Goal: Task Accomplishment & Management: Use online tool/utility

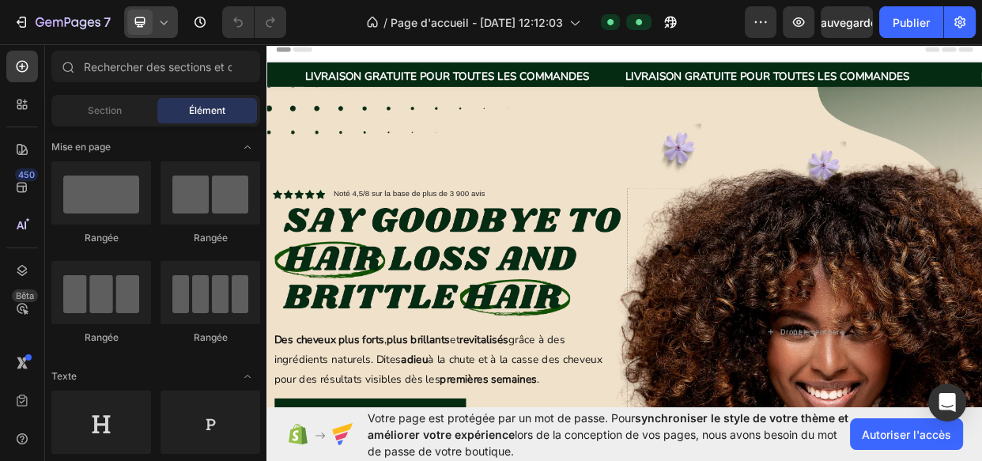
click at [154, 17] on div at bounding box center [151, 22] width 54 height 32
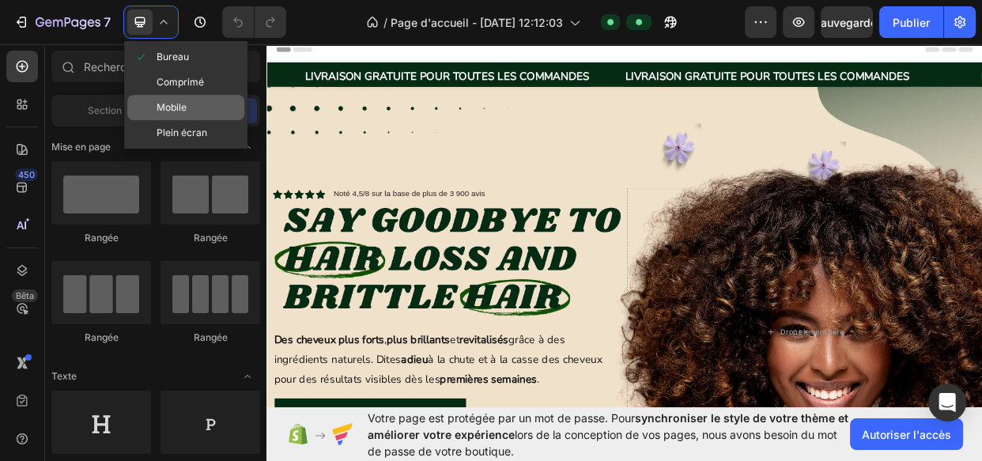
click at [190, 104] on div "Mobile" at bounding box center [185, 107] width 117 height 25
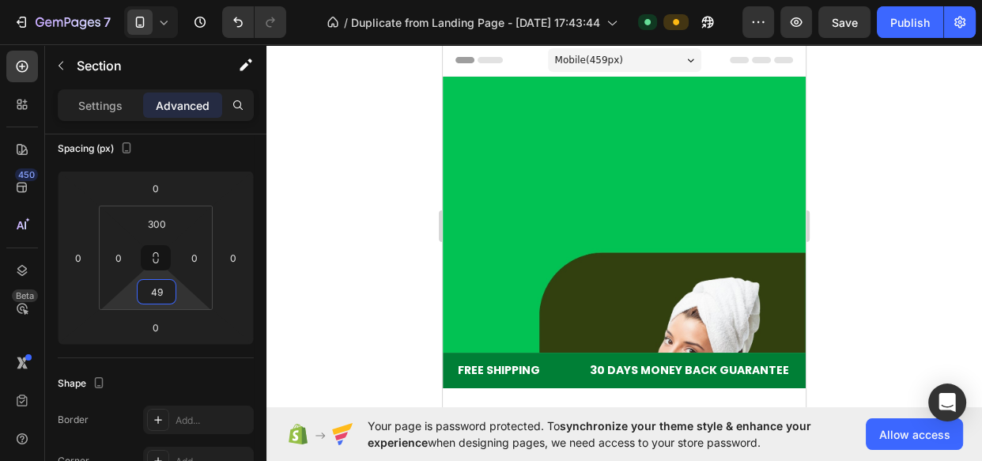
scroll to position [782, 0]
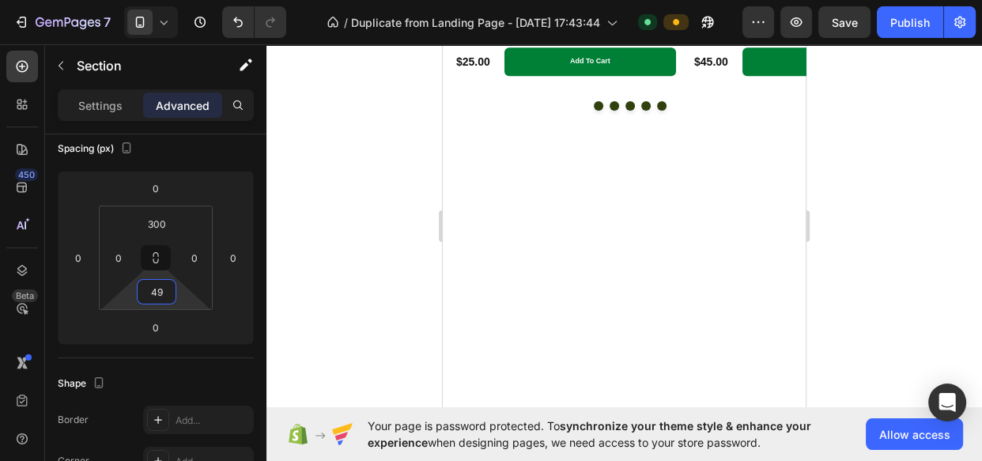
type input "490"
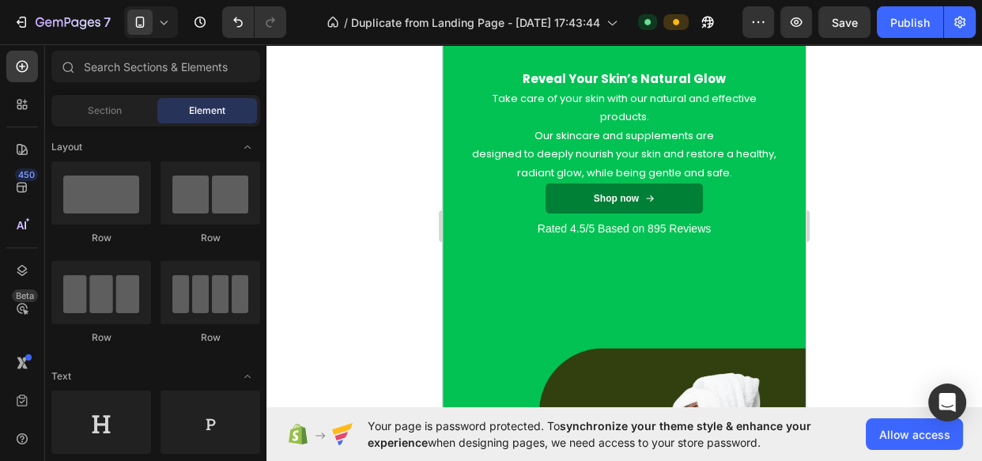
scroll to position [103, 0]
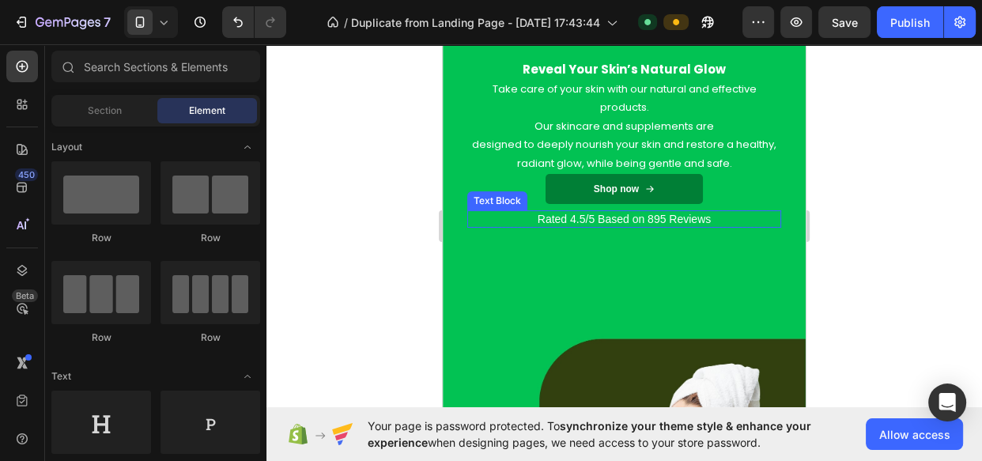
click at [756, 219] on p "Rated 4.5/5 Based on 895 Reviews" at bounding box center [624, 219] width 311 height 14
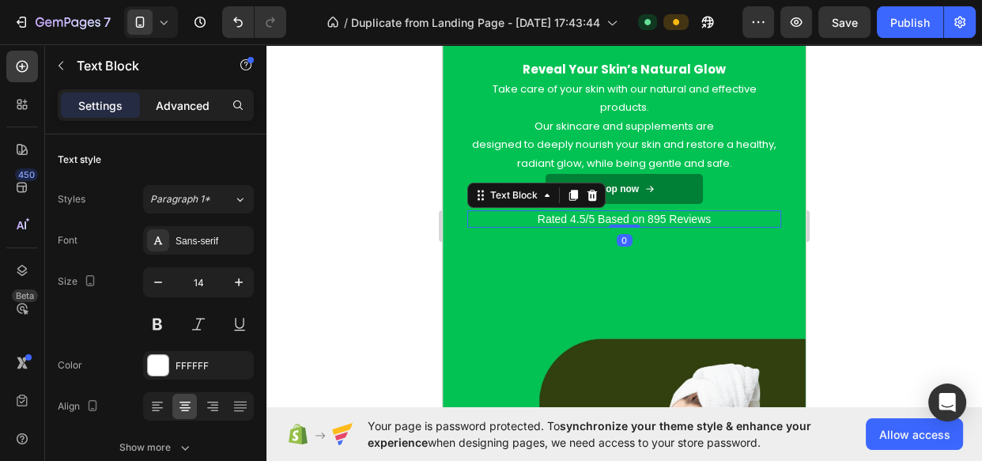
click at [183, 107] on p "Advanced" at bounding box center [183, 105] width 54 height 17
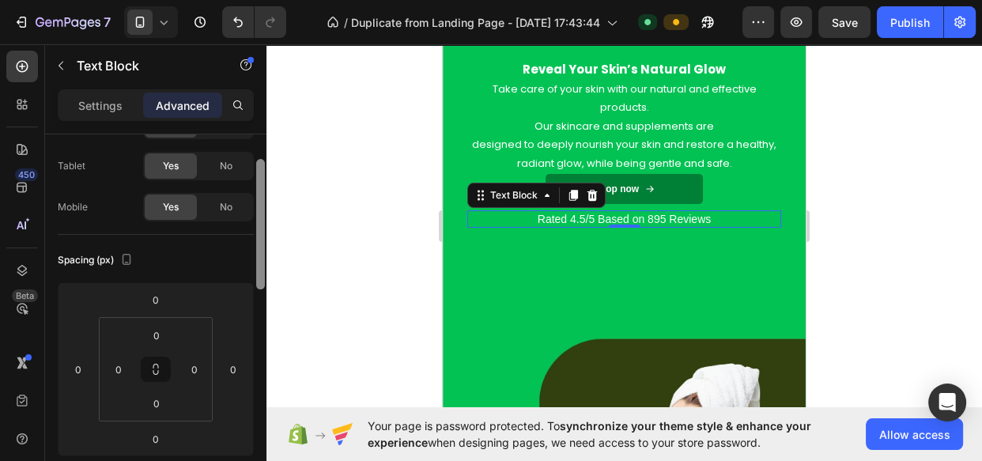
drag, startPoint x: 260, startPoint y: 174, endPoint x: 258, endPoint y: 237, distance: 63.3
click at [258, 237] on div at bounding box center [260, 224] width 9 height 130
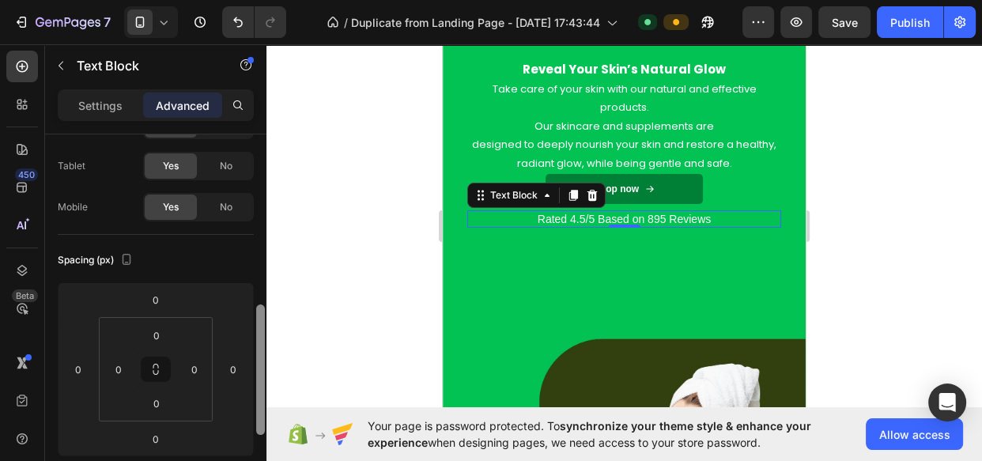
scroll to position [179, 0]
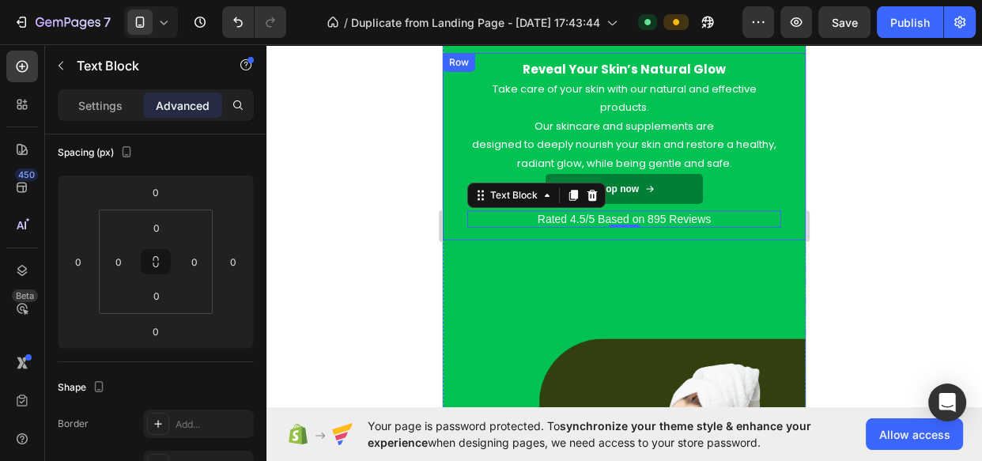
click at [784, 210] on div "Reveal Your Skin’s Natural Glow Heading Take care of your skin with our natural…" at bounding box center [624, 146] width 363 height 187
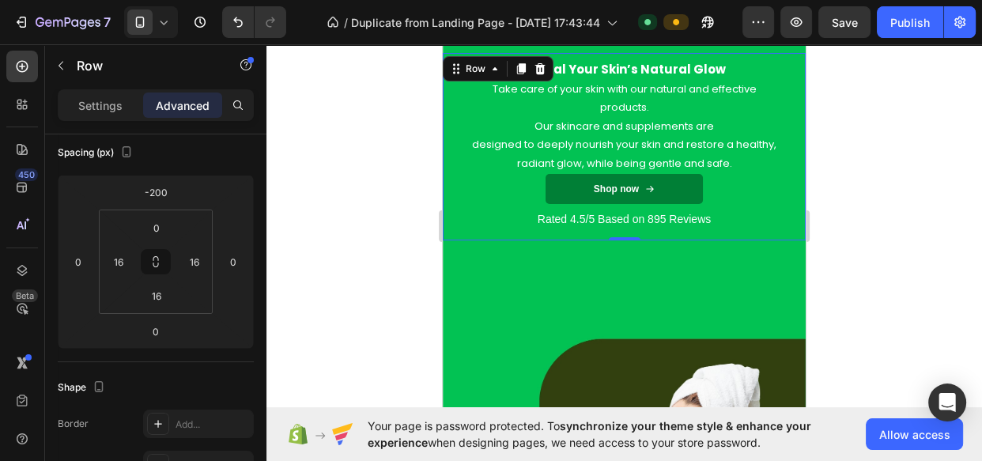
scroll to position [0, 0]
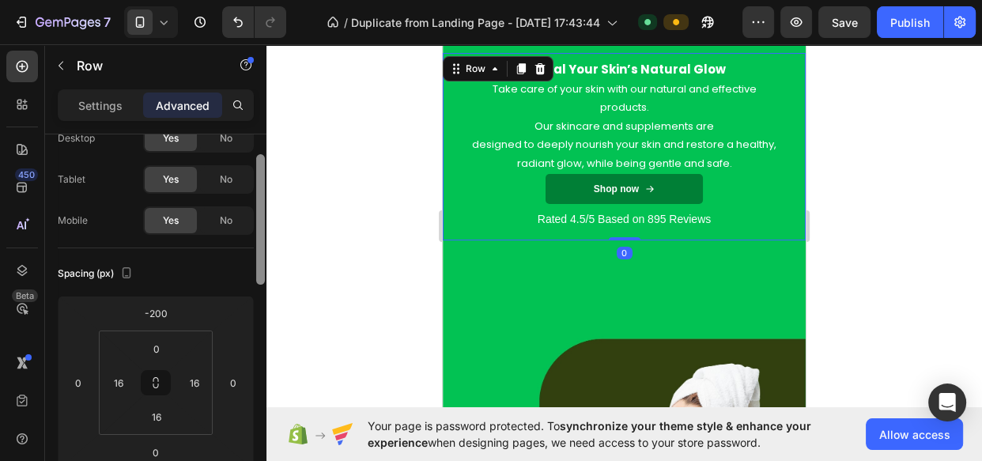
drag, startPoint x: 261, startPoint y: 224, endPoint x: 260, endPoint y: 262, distance: 37.9
click at [260, 262] on div at bounding box center [260, 219] width 9 height 130
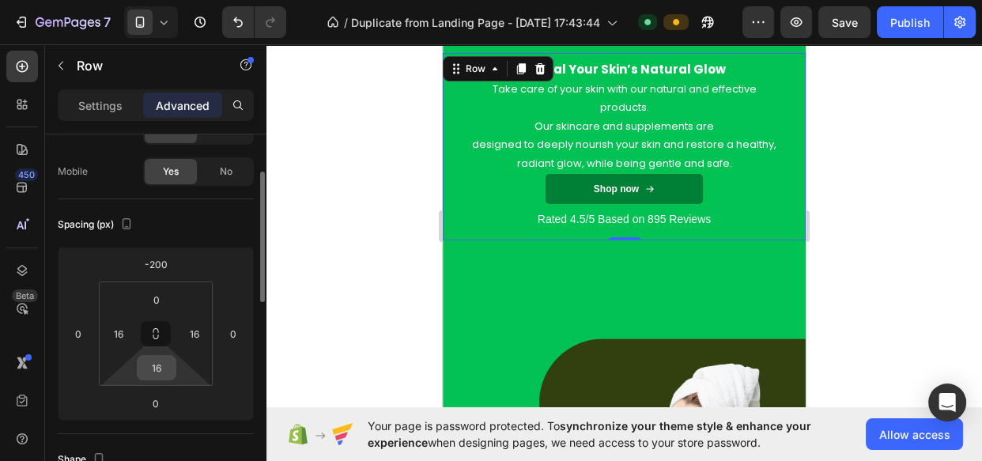
click at [167, 370] on input "16" at bounding box center [157, 368] width 32 height 24
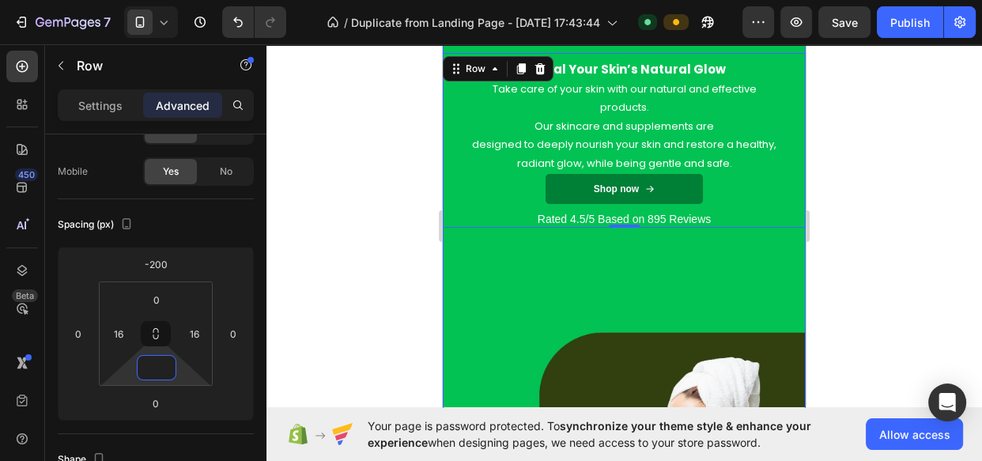
type input "5"
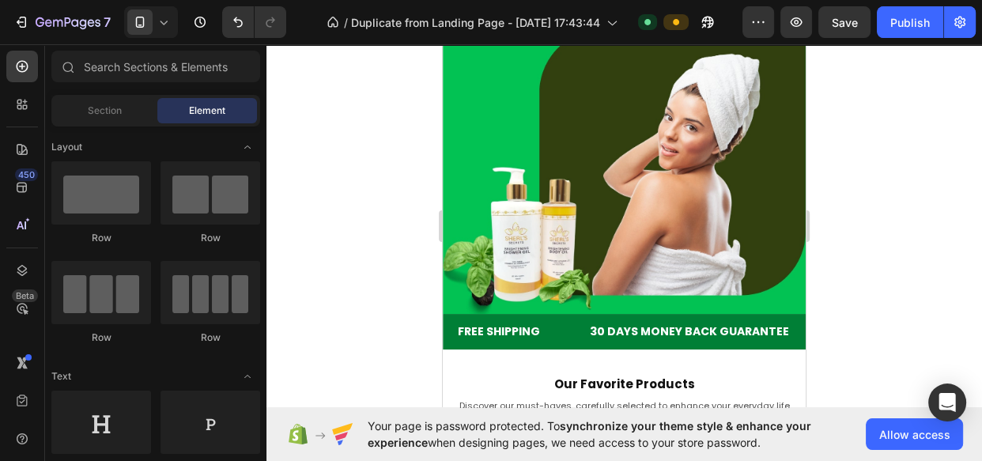
scroll to position [0, 0]
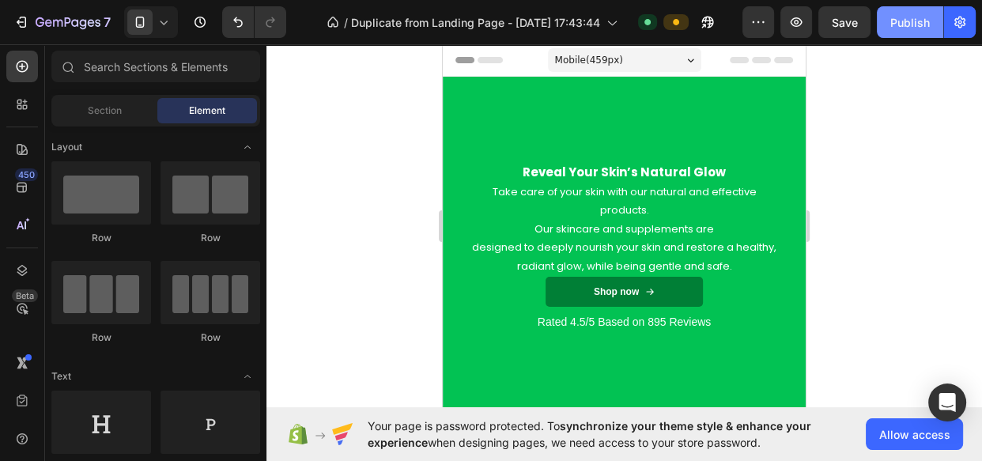
click at [925, 23] on div "Publish" at bounding box center [910, 22] width 40 height 17
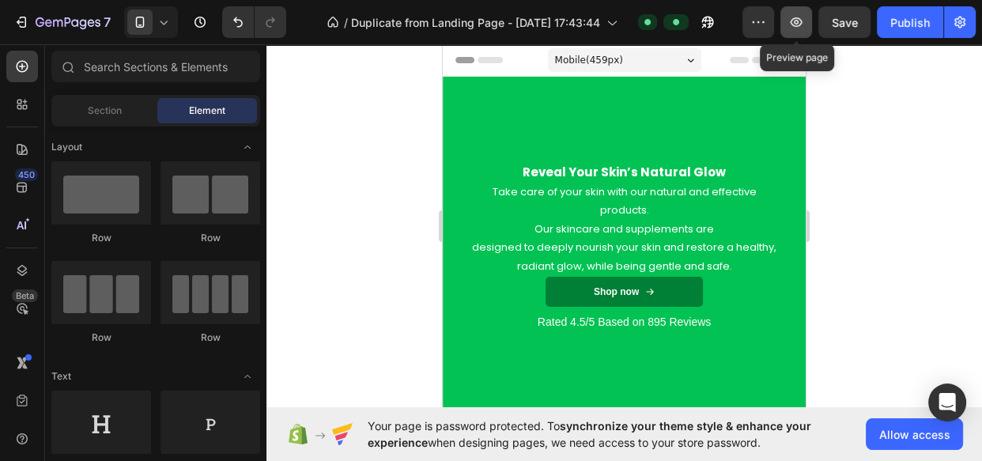
click at [805, 32] on button "button" at bounding box center [796, 22] width 32 height 32
click at [152, 23] on span at bounding box center [139, 21] width 25 height 25
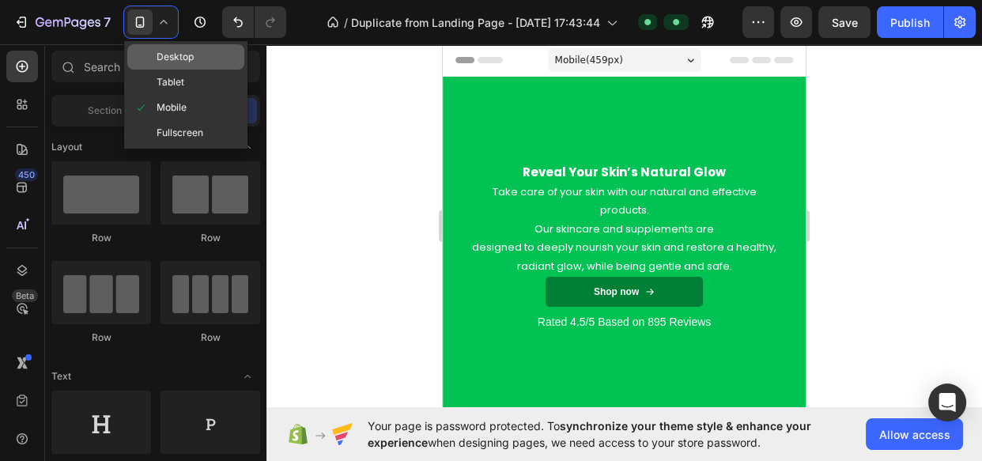
click at [181, 55] on span "Desktop" at bounding box center [174, 57] width 37 height 16
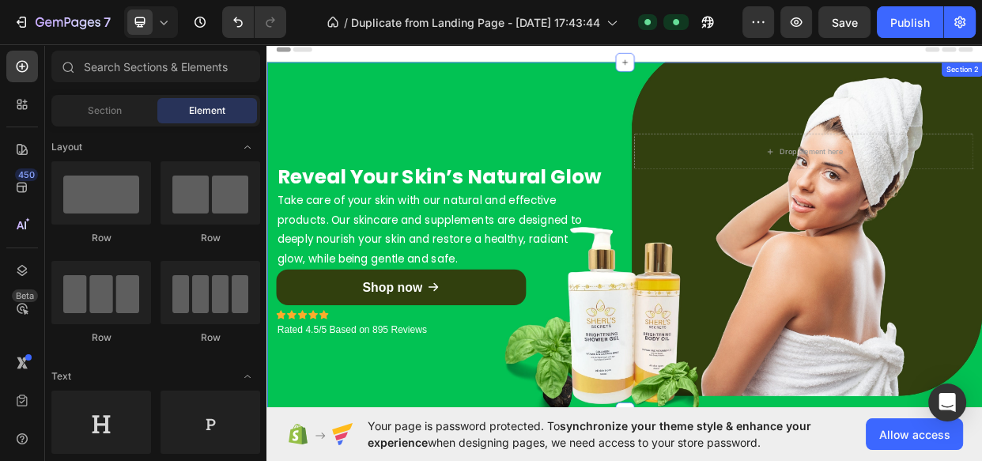
scroll to position [127, 0]
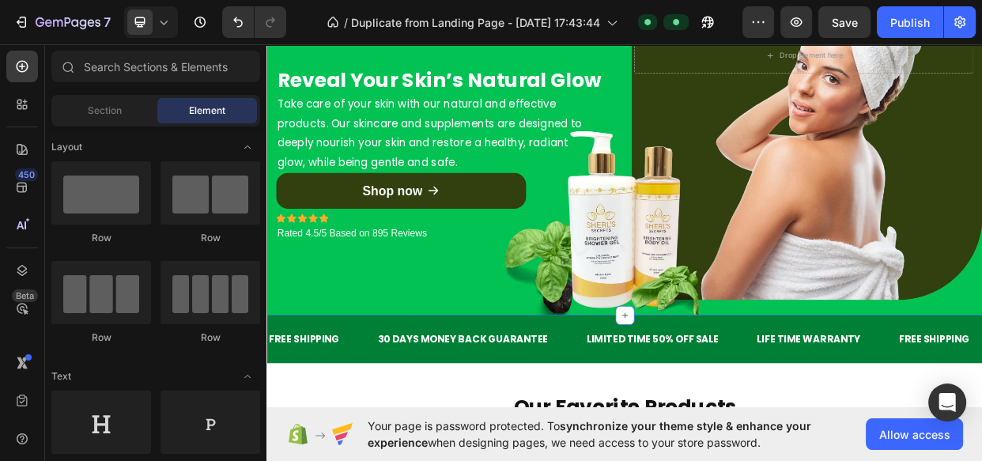
click at [636, 376] on div "Reveal Your Skin’s Natural Glow Heading Take care of your skin with our natural…" at bounding box center [740, 173] width 948 height 463
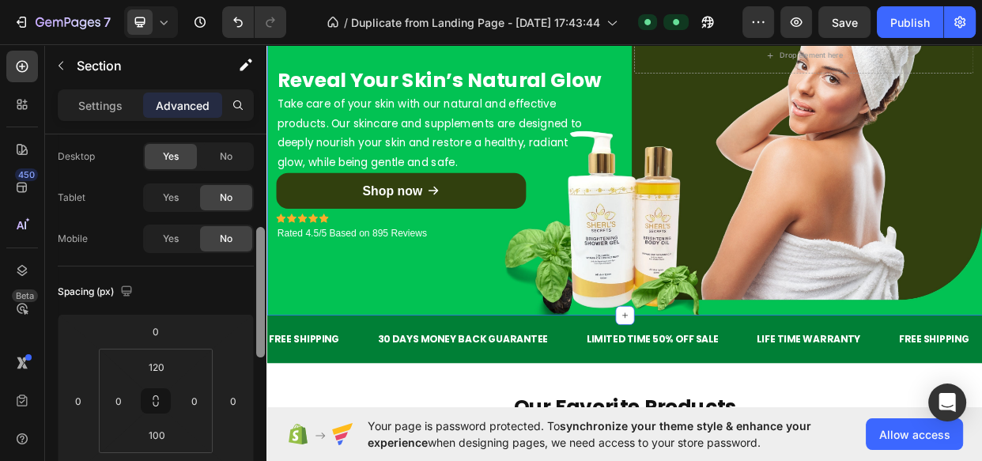
scroll to position [98, 0]
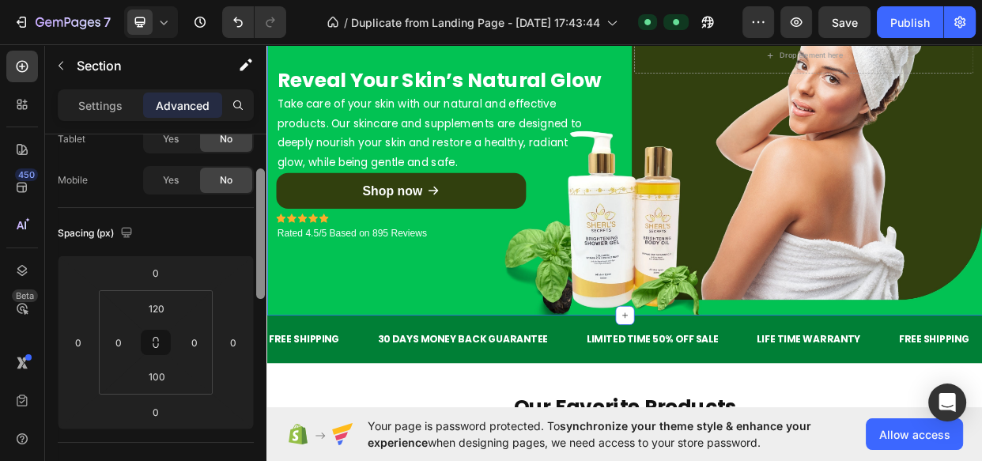
drag, startPoint x: 258, startPoint y: 194, endPoint x: 257, endPoint y: 228, distance: 34.8
click at [257, 228] on div at bounding box center [260, 233] width 9 height 130
click at [160, 377] on input "100" at bounding box center [157, 376] width 32 height 24
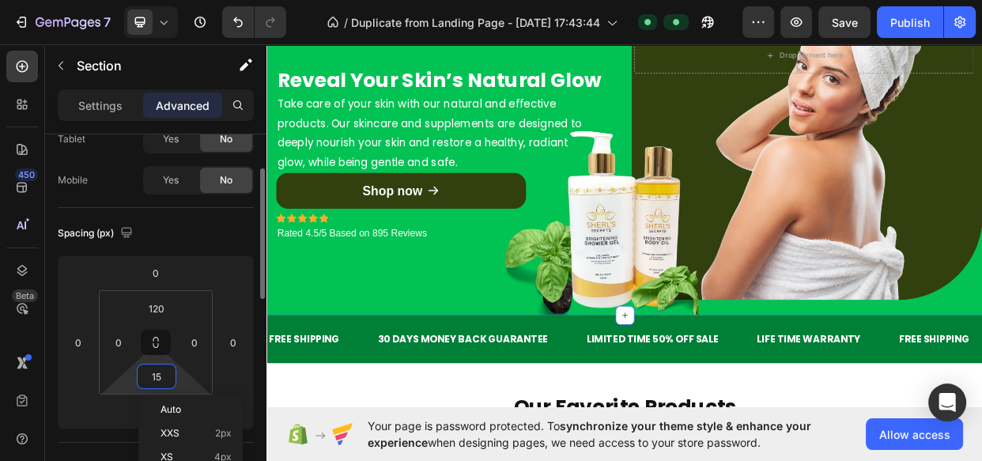
type input "150"
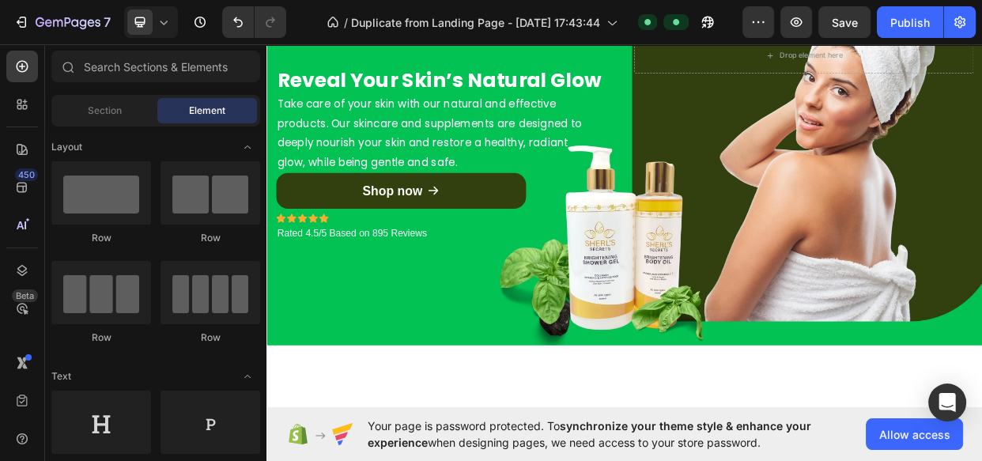
scroll to position [0, 0]
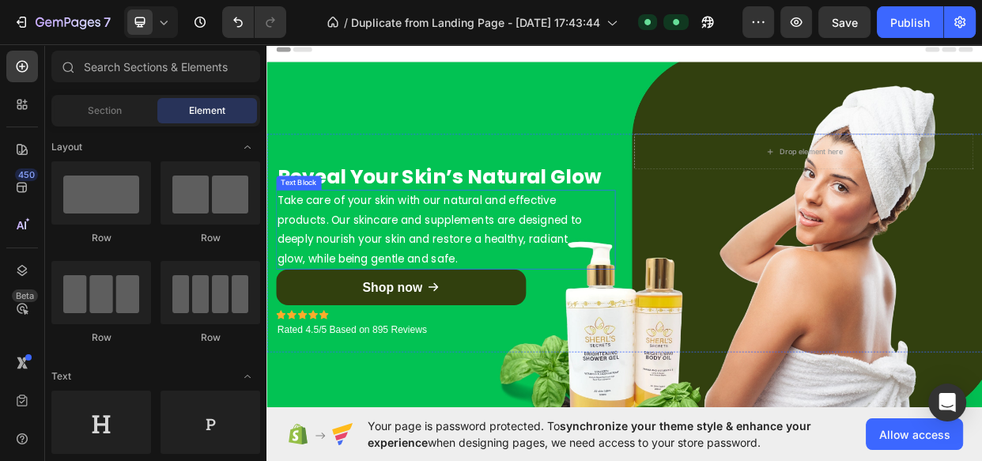
click at [625, 287] on p "Take care of your skin with our natural and effective products. Our skincare an…" at bounding box center [483, 291] width 407 height 103
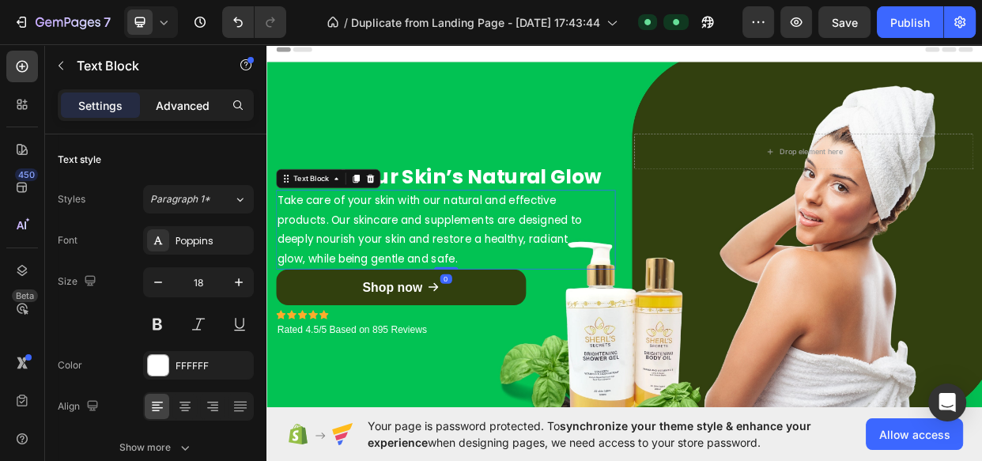
click at [187, 117] on div "Advanced" at bounding box center [182, 104] width 79 height 25
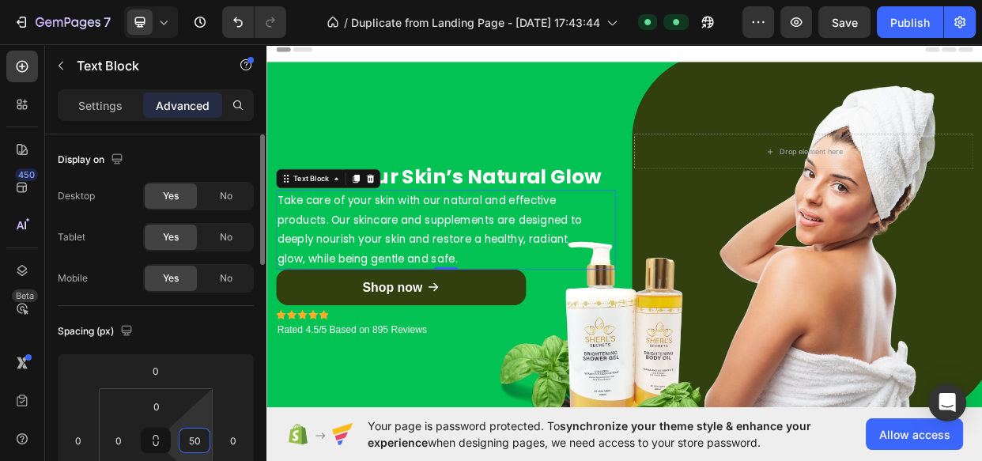
click at [193, 443] on input "50" at bounding box center [195, 440] width 24 height 24
type input "1"
type input "60"
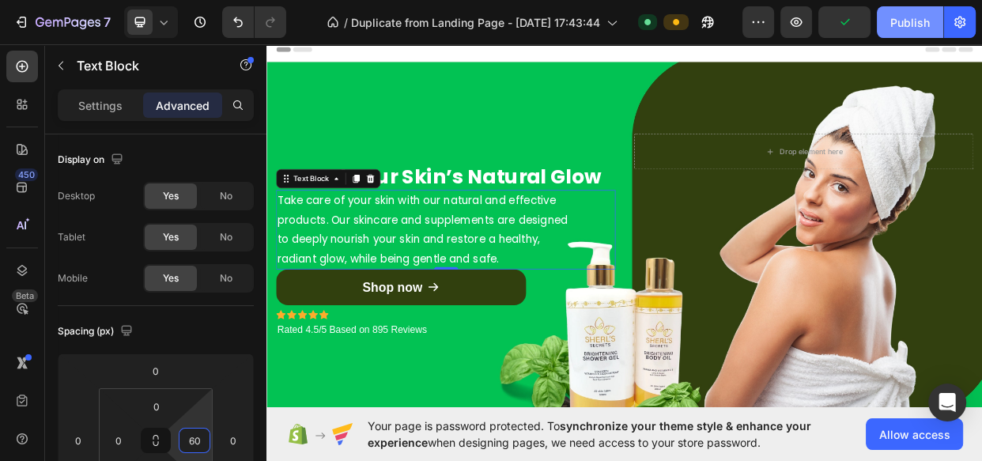
click at [894, 28] on div "Publish" at bounding box center [910, 22] width 40 height 17
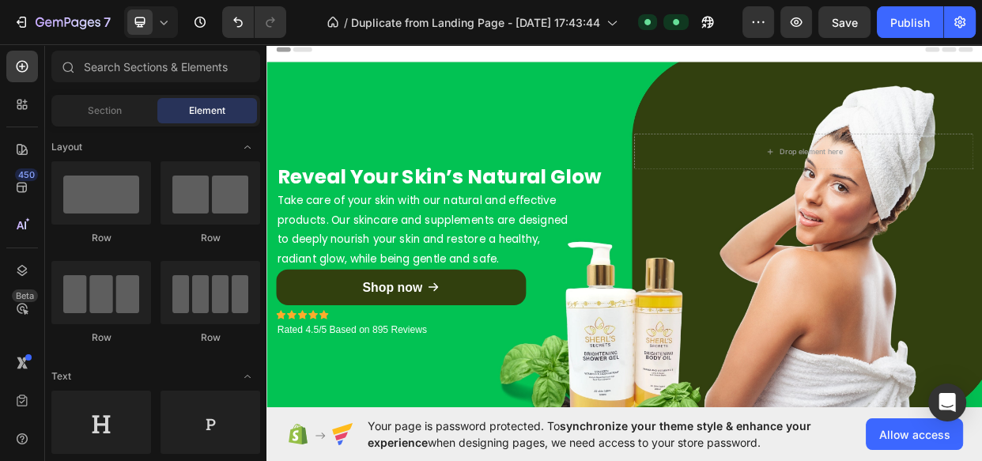
scroll to position [239, 0]
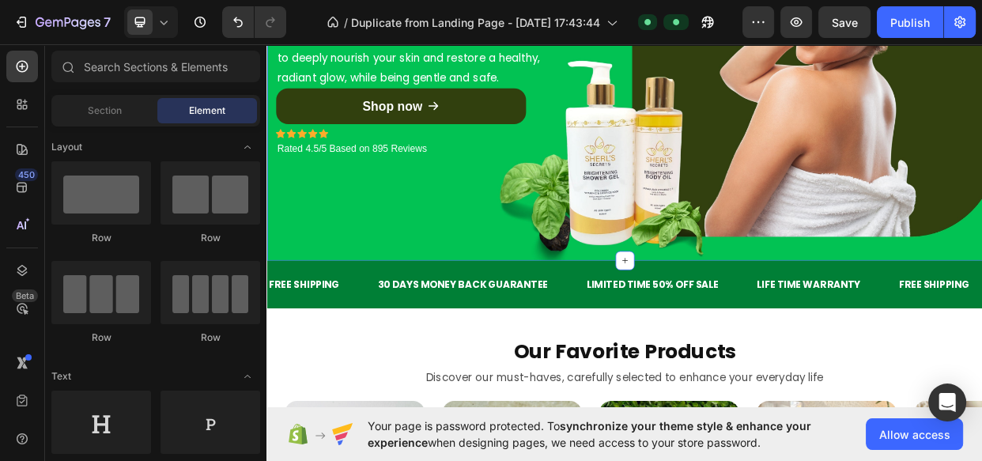
click at [545, 315] on div "Reveal Your Skin’s Natural Glow Heading Take care of your skin with our natural…" at bounding box center [740, 81] width 948 height 503
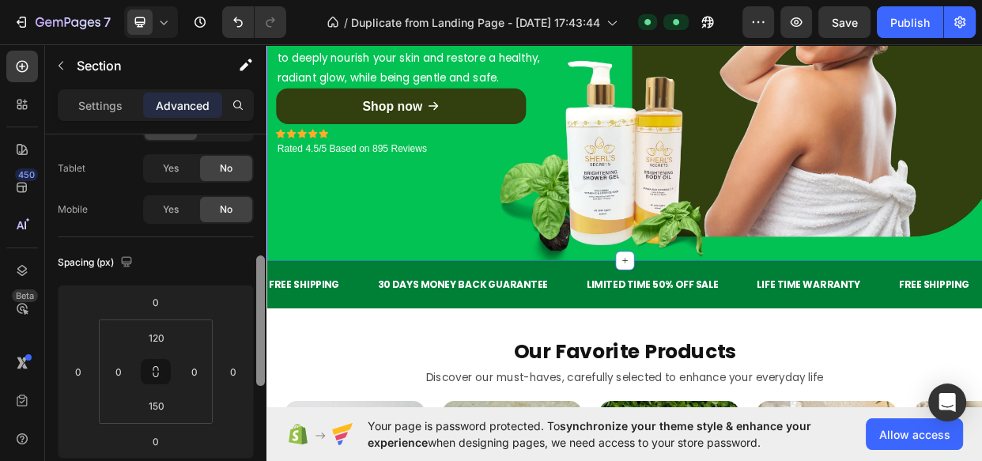
drag, startPoint x: 258, startPoint y: 168, endPoint x: 254, endPoint y: 220, distance: 52.3
click at [254, 220] on div at bounding box center [260, 391] width 12 height 371
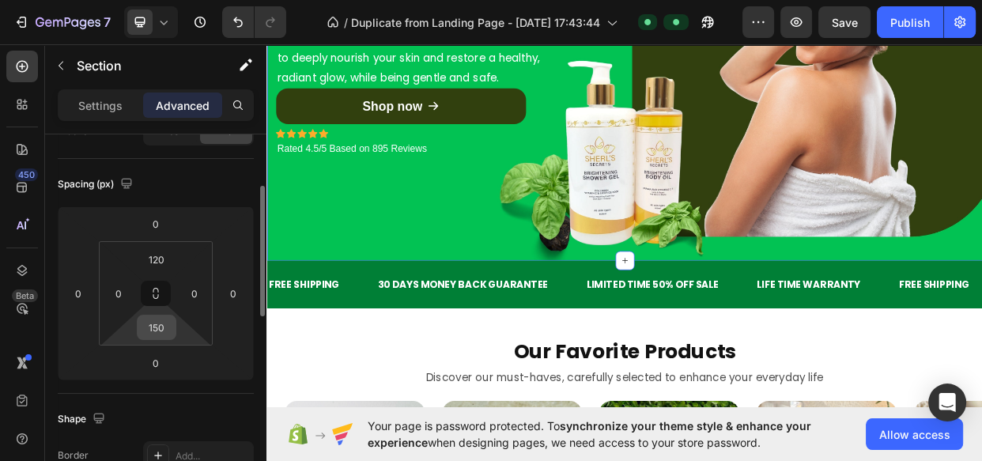
click at [160, 332] on input "150" at bounding box center [157, 327] width 32 height 24
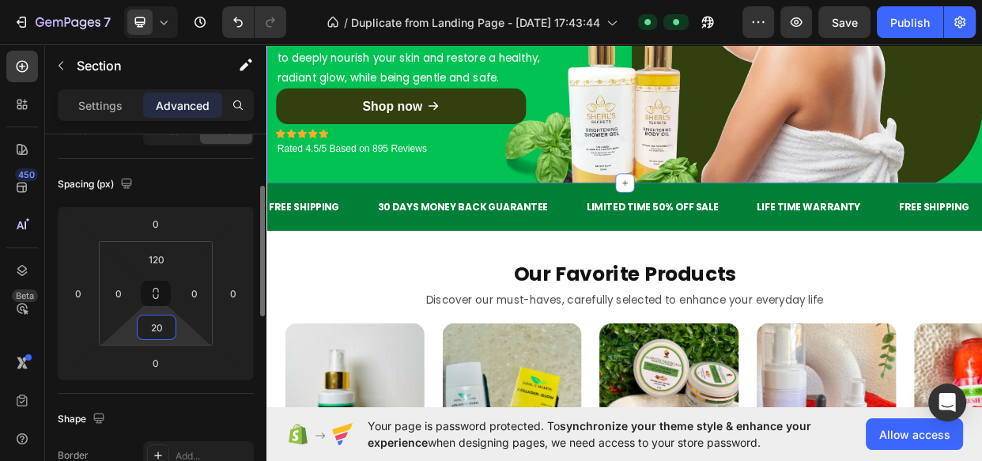
type input "2"
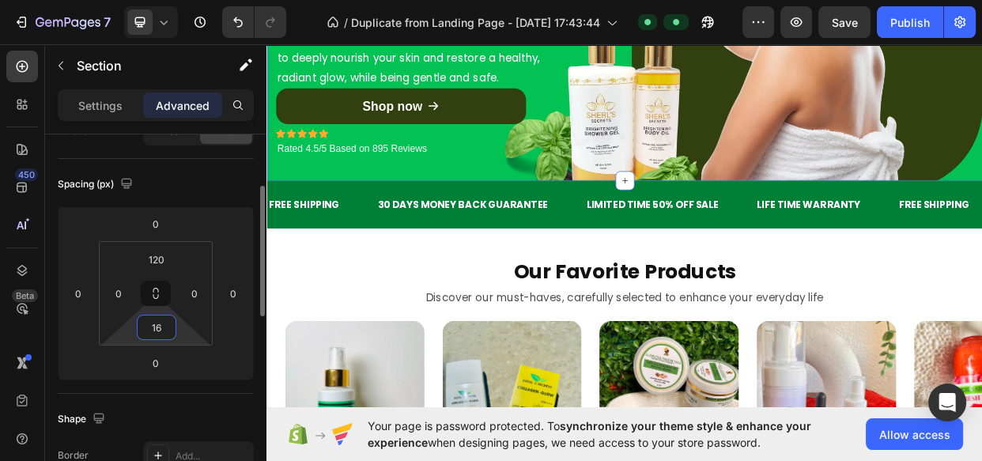
type input "160"
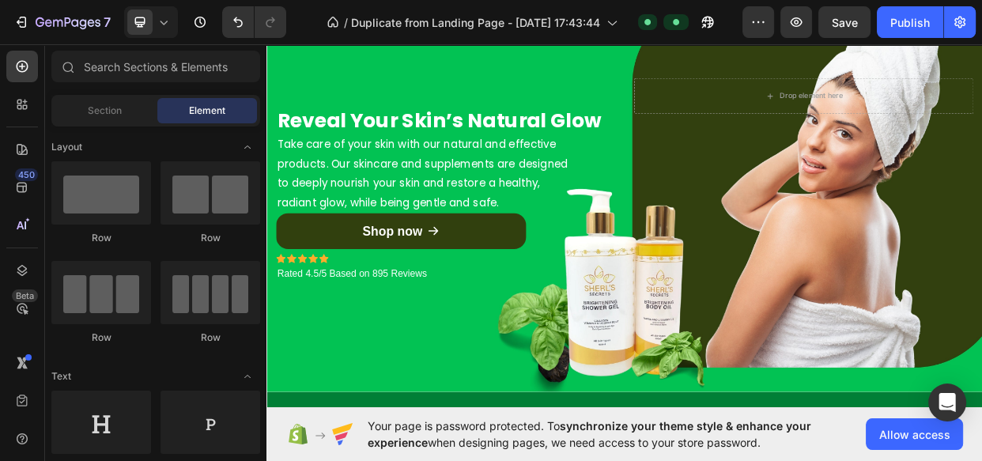
scroll to position [0, 0]
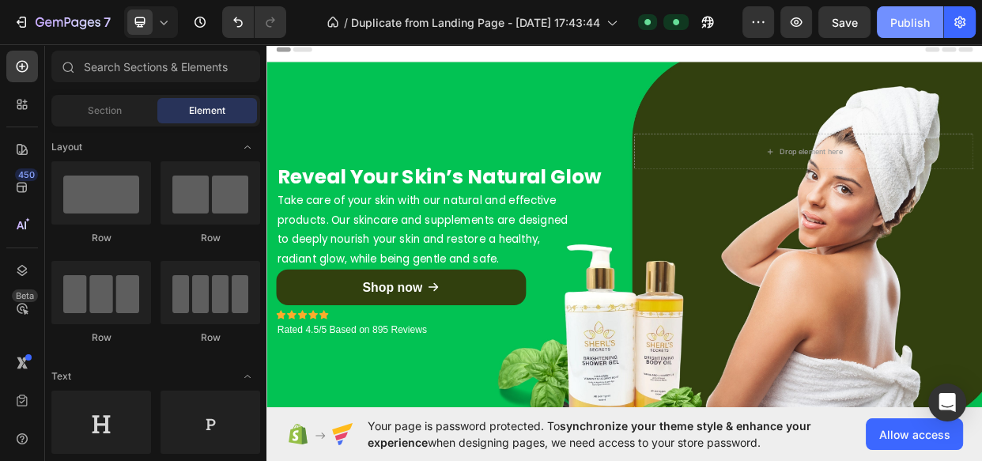
click at [912, 28] on div "Publish" at bounding box center [910, 22] width 40 height 17
click at [792, 11] on button "button" at bounding box center [796, 22] width 32 height 32
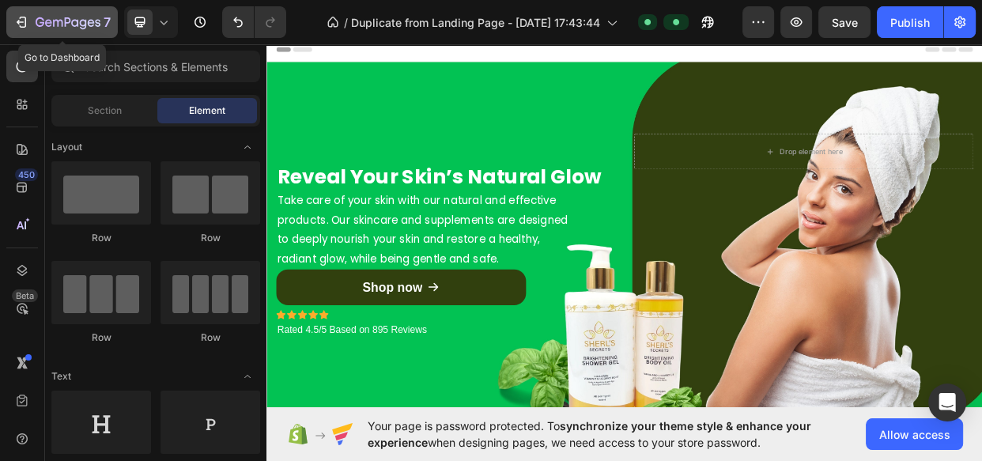
click at [51, 33] on button "7" at bounding box center [61, 22] width 111 height 32
